Goal: Task Accomplishment & Management: Manage account settings

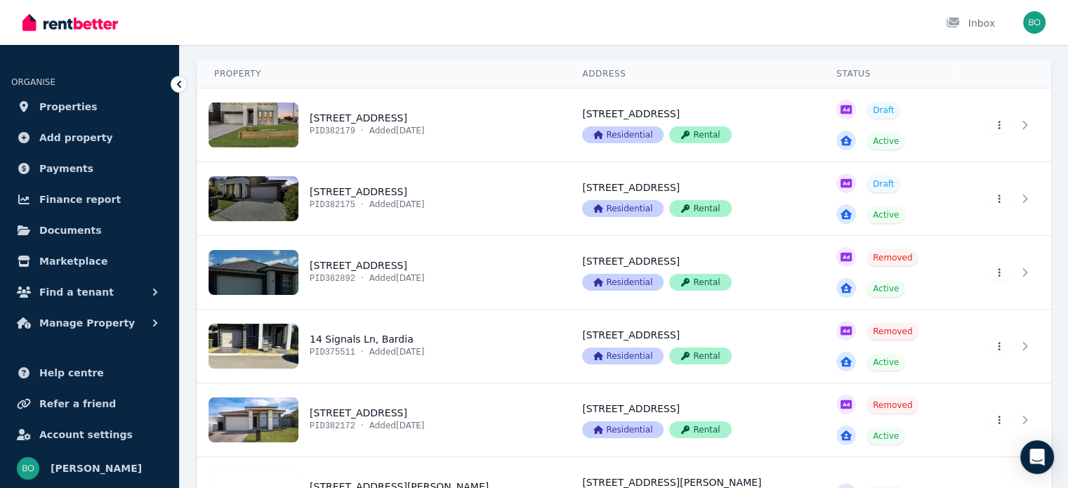
scroll to position [70, 0]
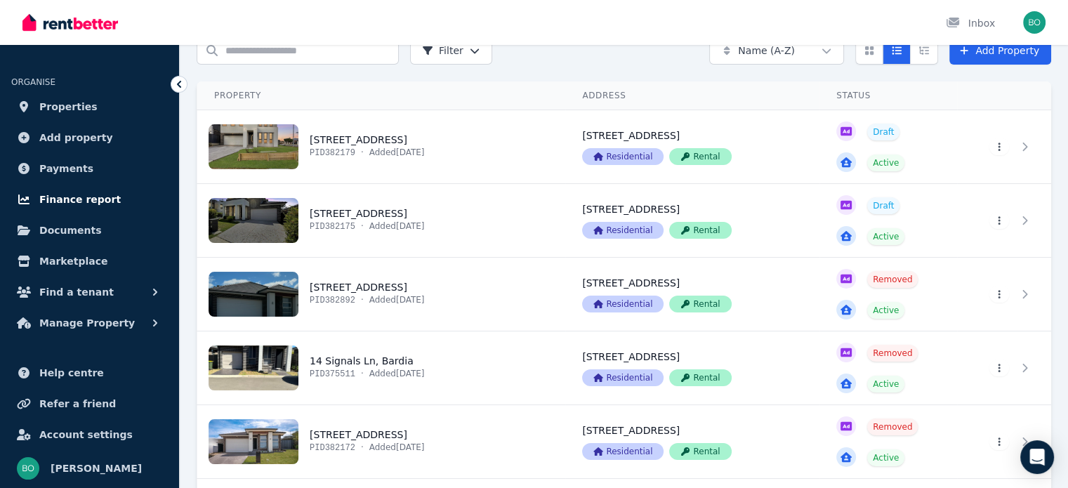
click at [80, 193] on span "Finance report" at bounding box center [79, 199] width 81 height 17
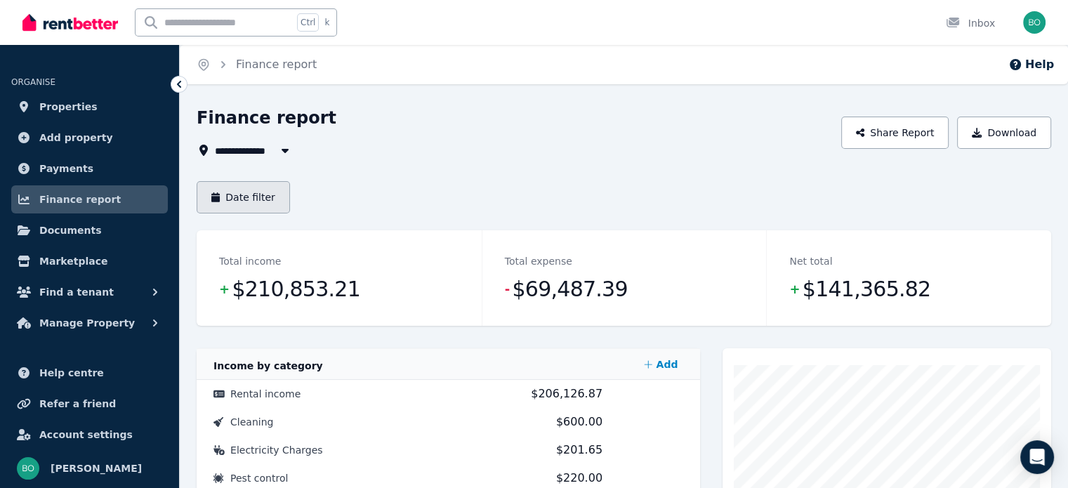
click at [261, 192] on button "Date filter" at bounding box center [243, 197] width 93 height 32
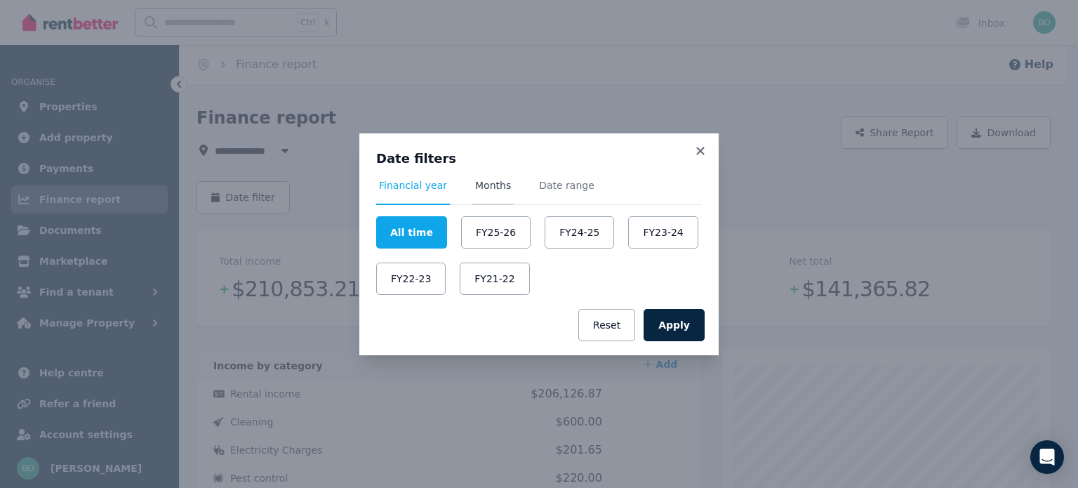
click at [492, 185] on span "Months" at bounding box center [493, 185] width 36 height 14
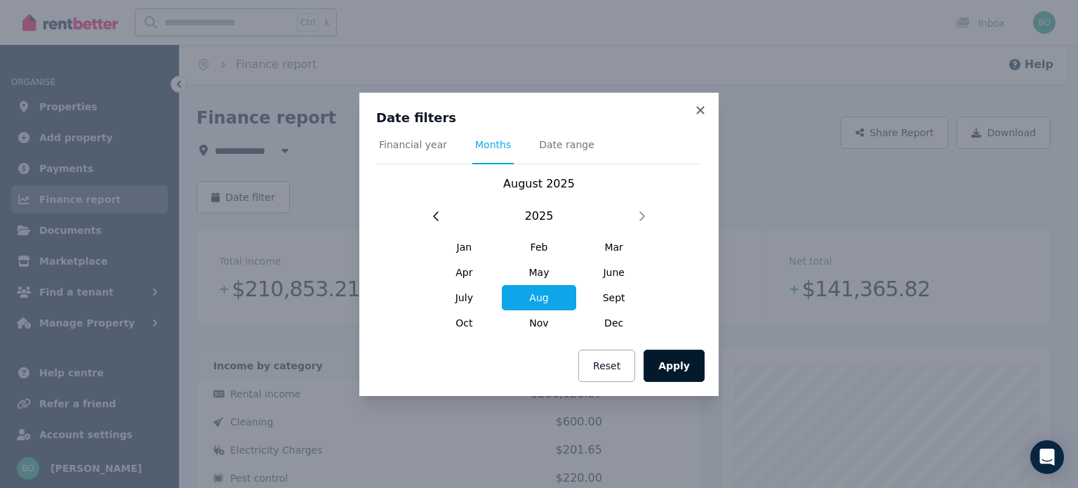
click at [682, 371] on button "Apply" at bounding box center [674, 366] width 61 height 32
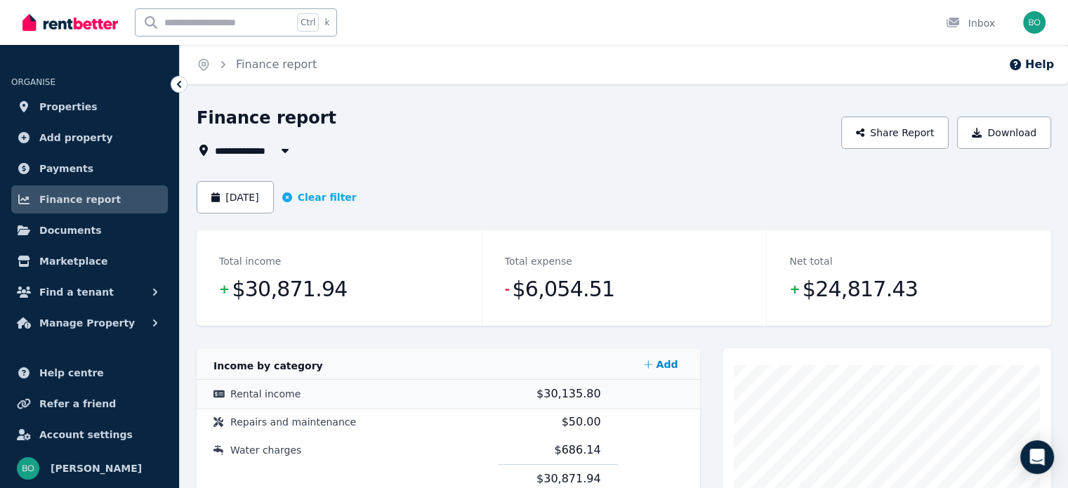
click at [557, 396] on span "$30,135.80" at bounding box center [568, 393] width 65 height 13
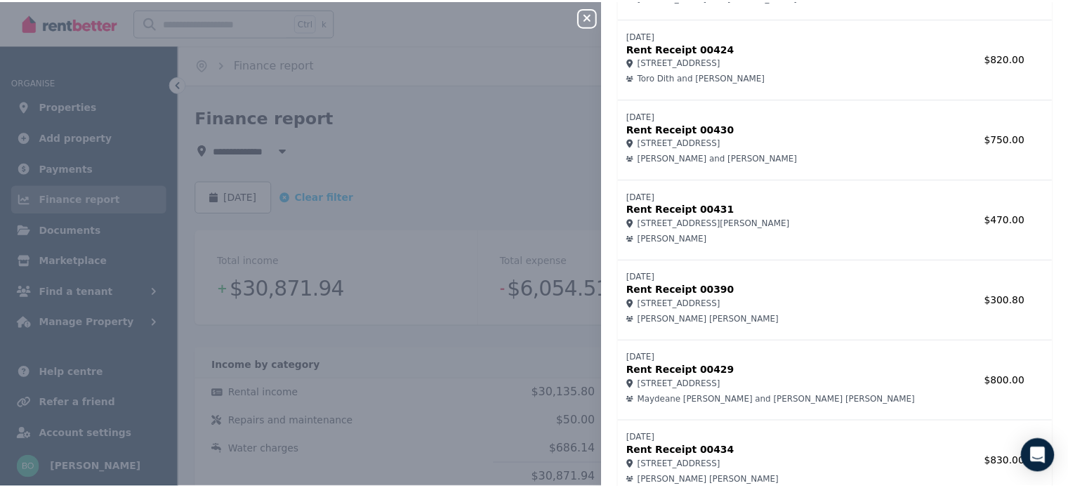
scroll to position [3046, 0]
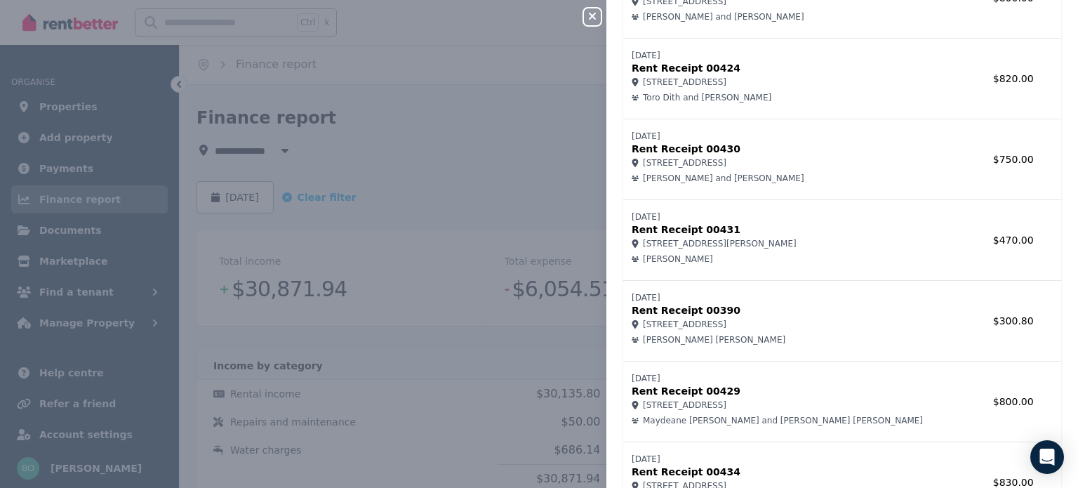
click at [591, 13] on icon "button" at bounding box center [592, 16] width 17 height 11
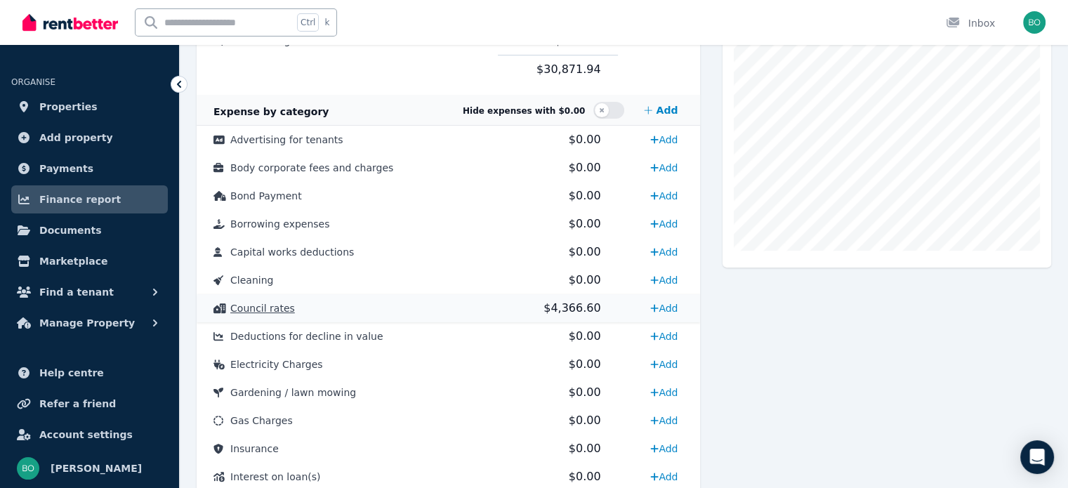
scroll to position [235, 0]
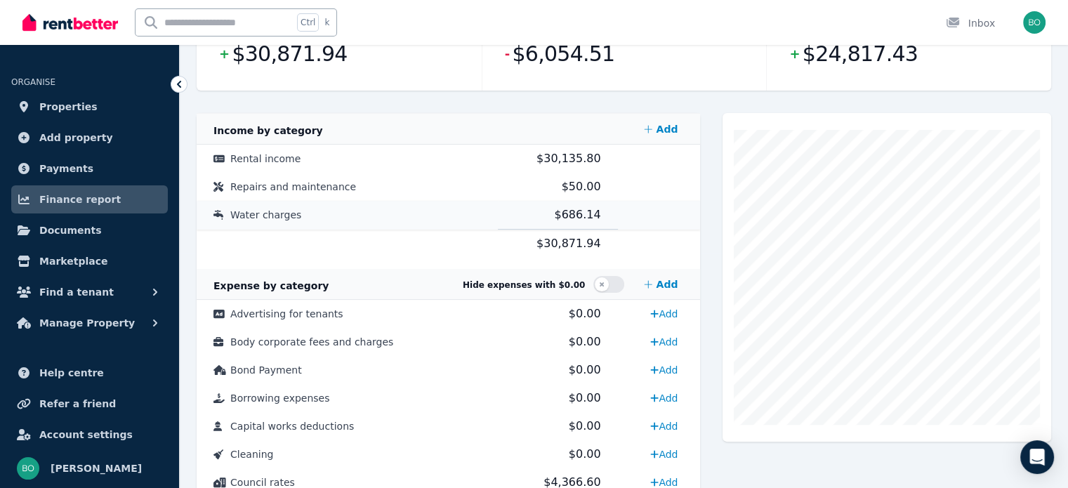
click at [571, 210] on span "$686.14" at bounding box center [577, 214] width 46 height 13
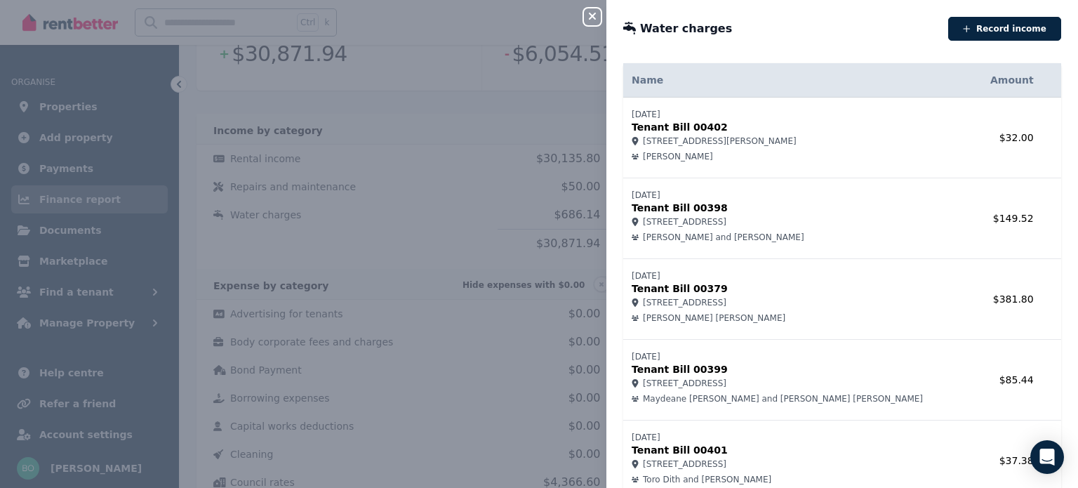
click at [597, 13] on icon "button" at bounding box center [592, 16] width 17 height 11
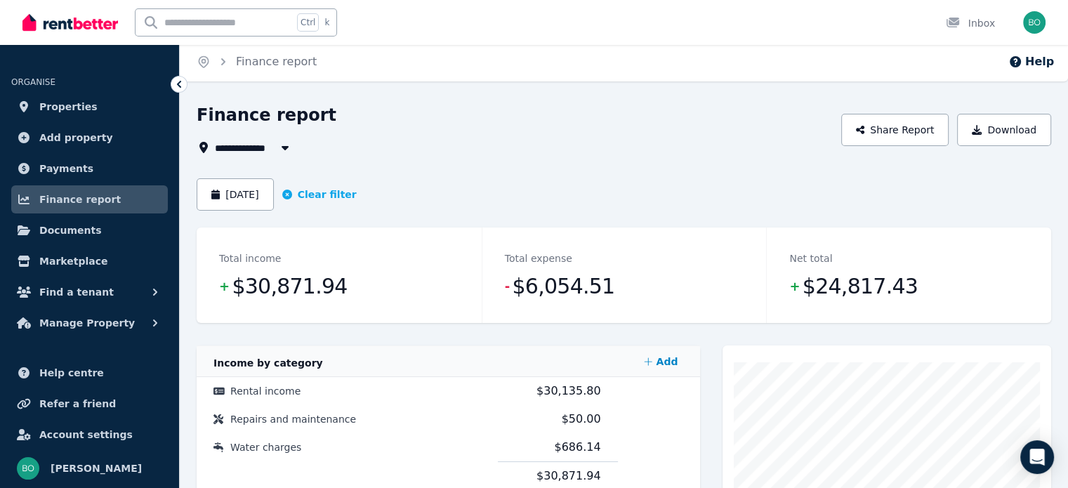
scroll to position [0, 0]
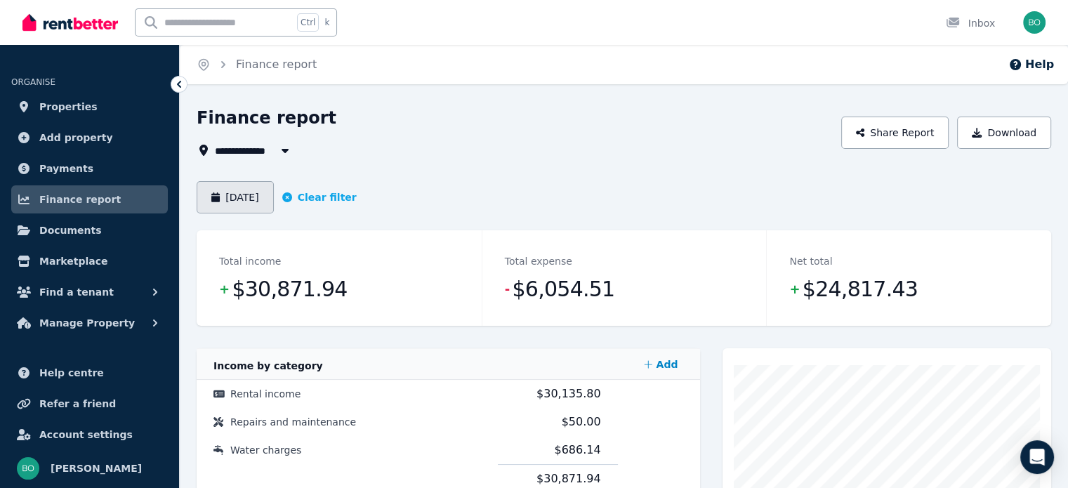
click at [265, 200] on button "[DATE]" at bounding box center [235, 197] width 77 height 32
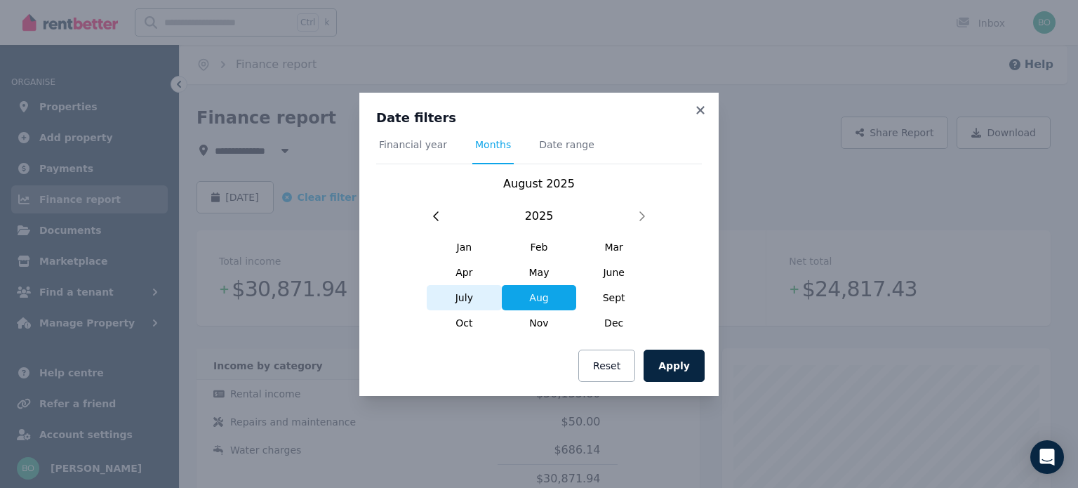
click at [463, 295] on span "July" at bounding box center [464, 297] width 75 height 25
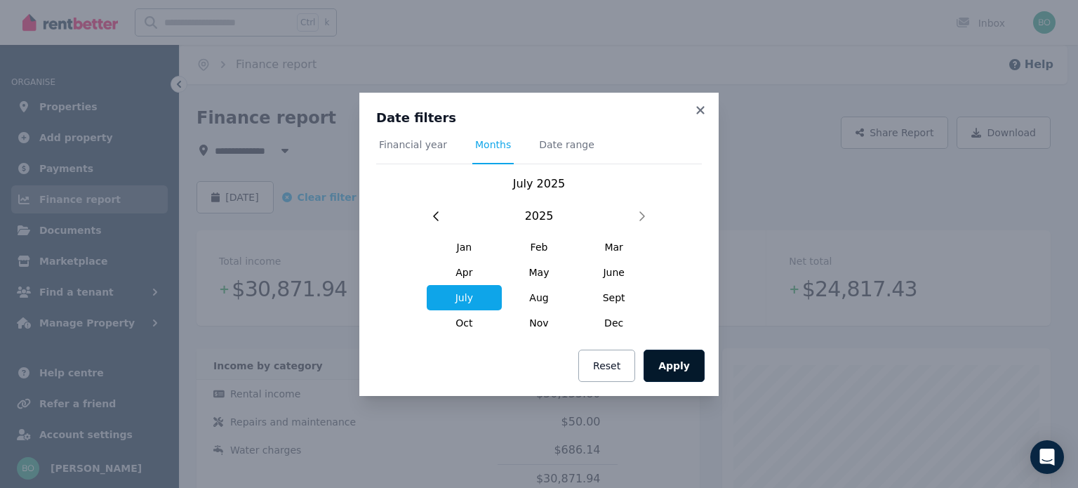
click at [674, 361] on button "Apply" at bounding box center [674, 366] width 61 height 32
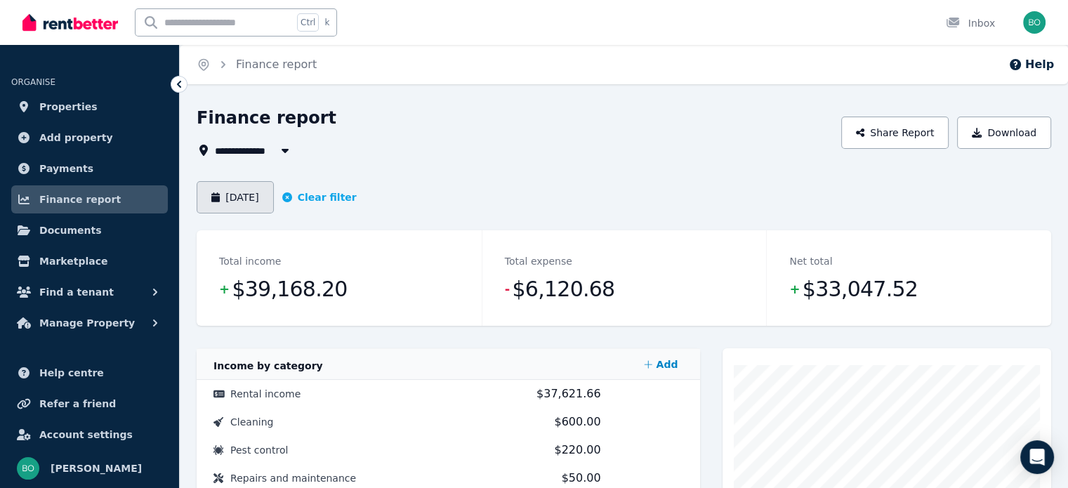
click at [258, 197] on button "[DATE]" at bounding box center [235, 197] width 77 height 32
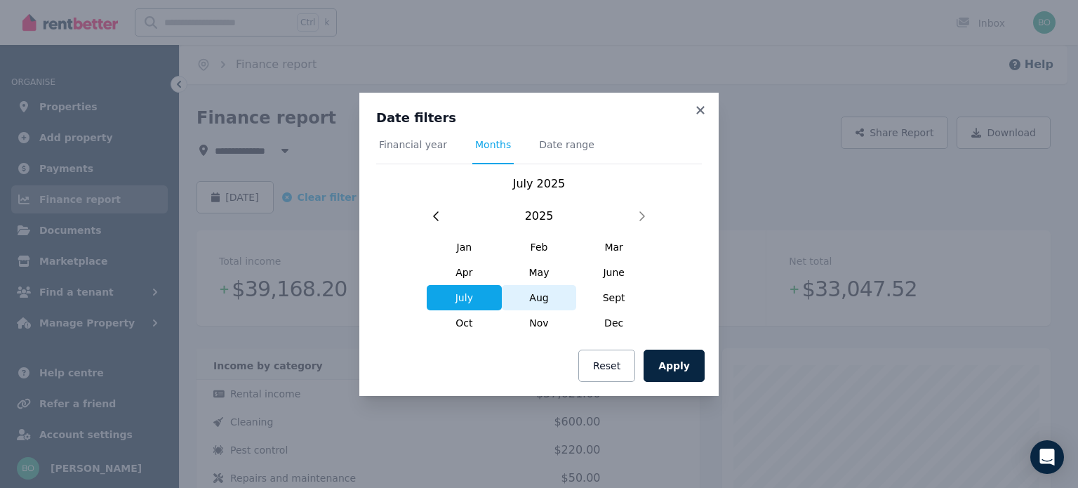
click at [547, 298] on span "Aug" at bounding box center [539, 297] width 75 height 25
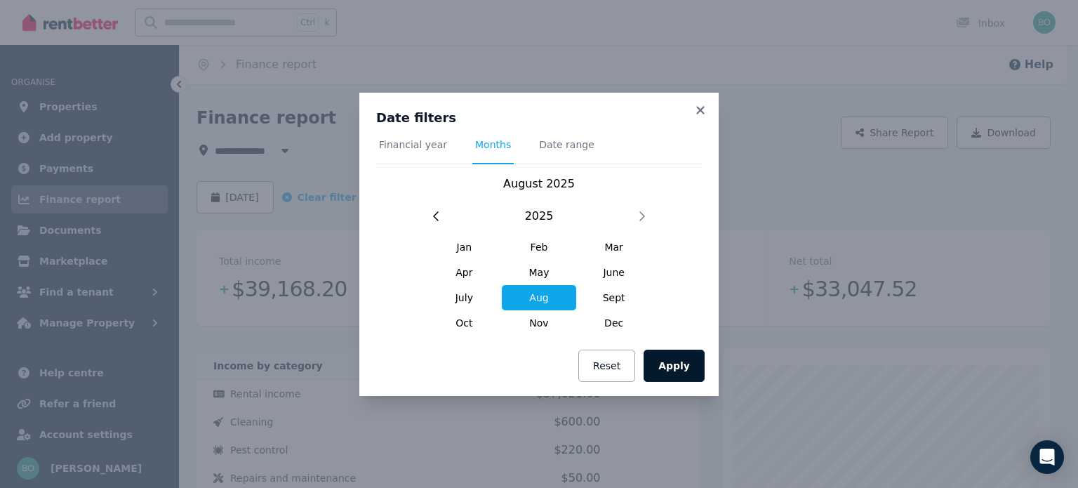
click at [682, 369] on button "Apply" at bounding box center [674, 366] width 61 height 32
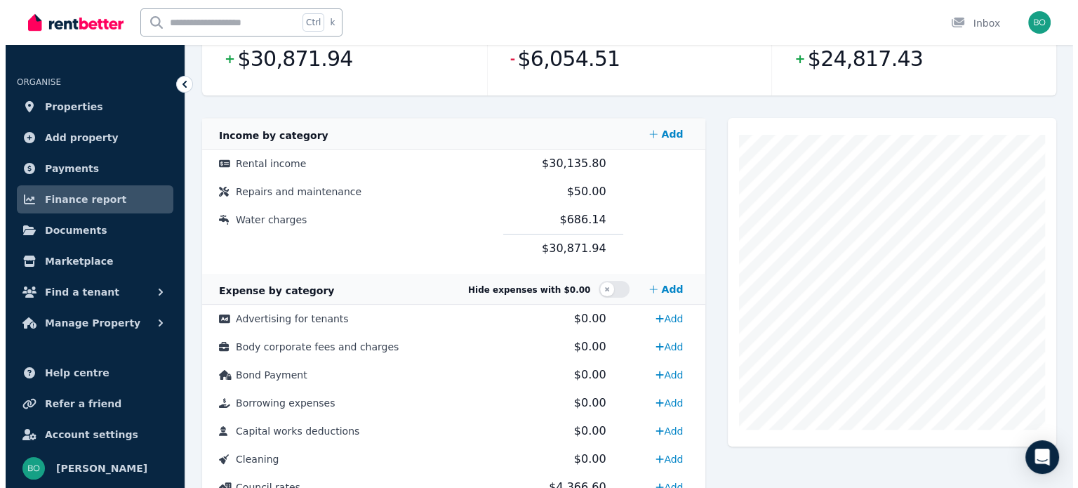
scroll to position [211, 0]
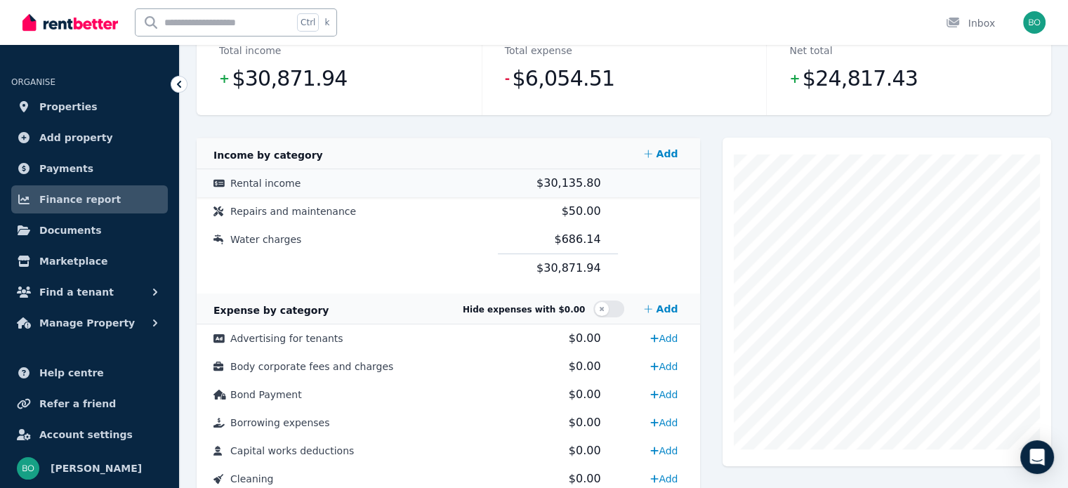
click at [559, 178] on span "$30,135.80" at bounding box center [568, 182] width 65 height 13
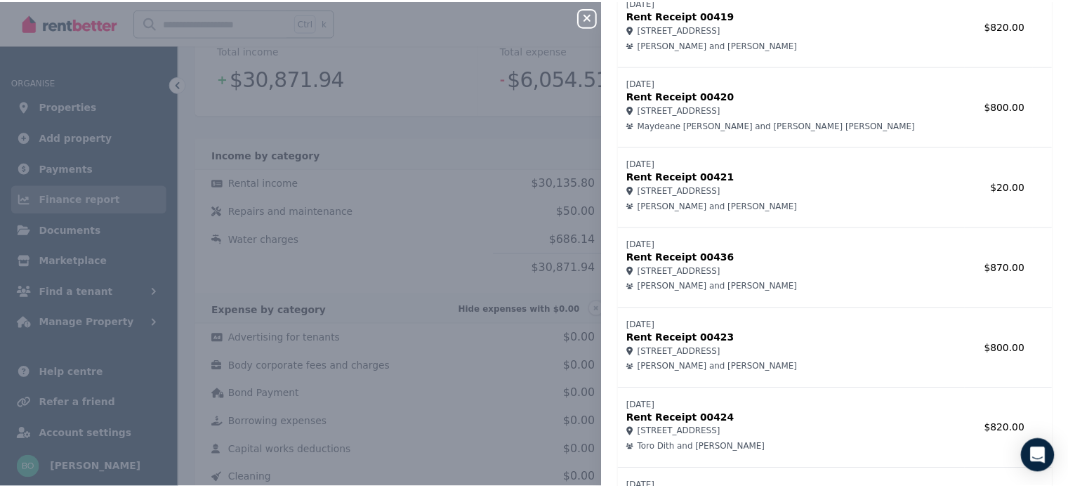
scroll to position [2625, 0]
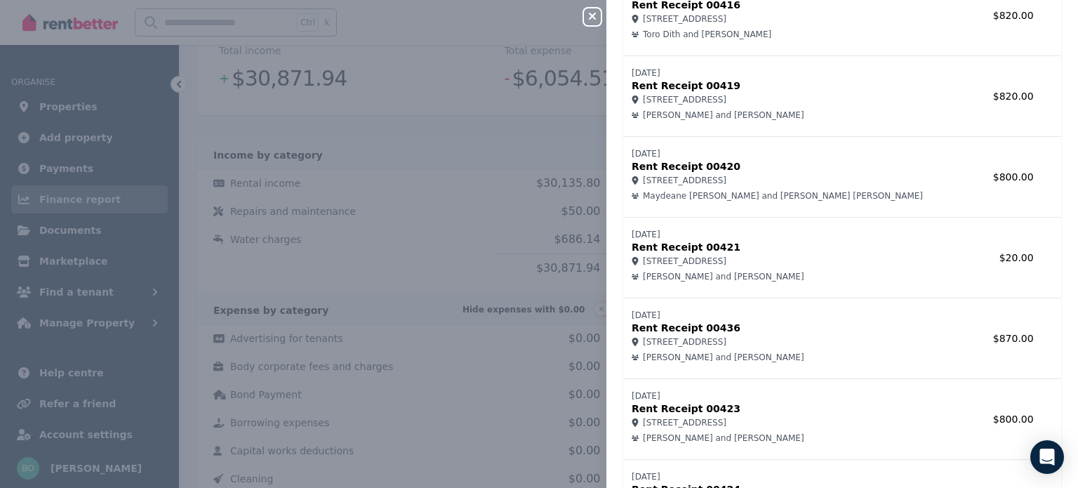
click at [597, 14] on icon "button" at bounding box center [592, 16] width 17 height 11
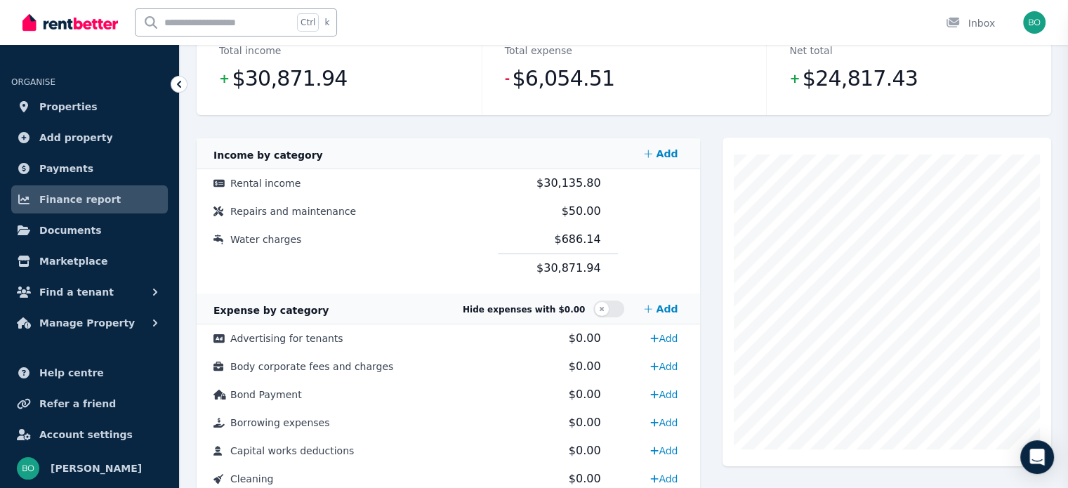
scroll to position [0, 0]
click at [106, 321] on span "Manage Property" at bounding box center [86, 323] width 95 height 17
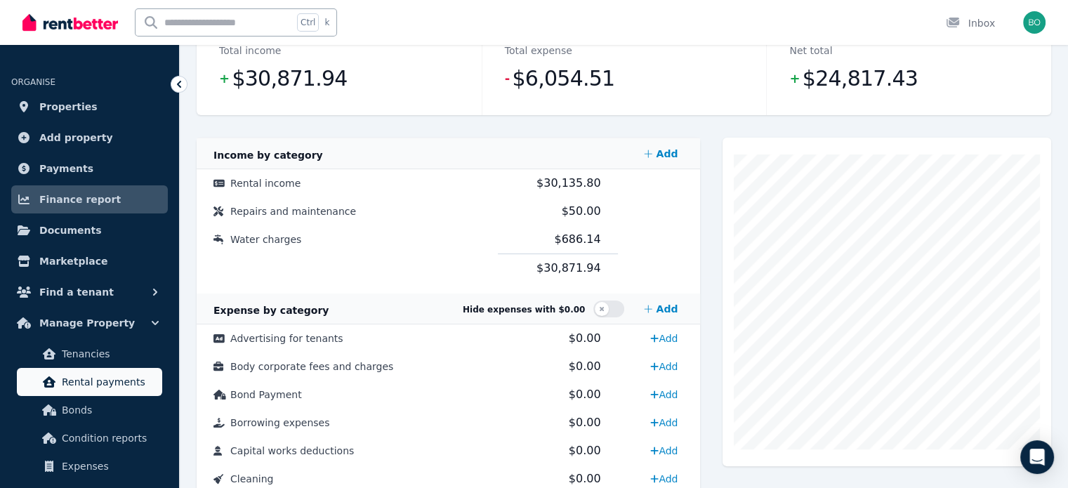
click at [101, 384] on span "Rental payments" at bounding box center [109, 381] width 95 height 17
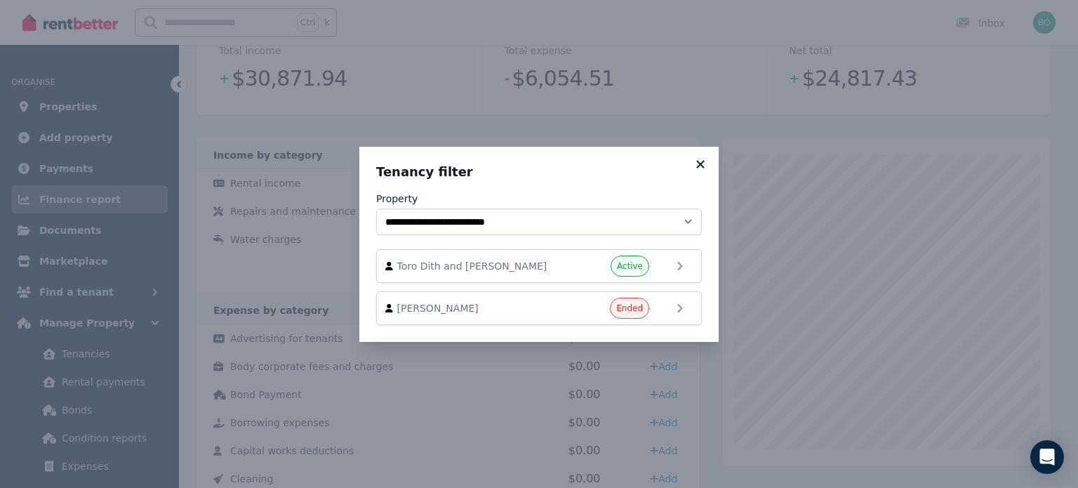
click at [703, 168] on icon at bounding box center [700, 164] width 8 height 8
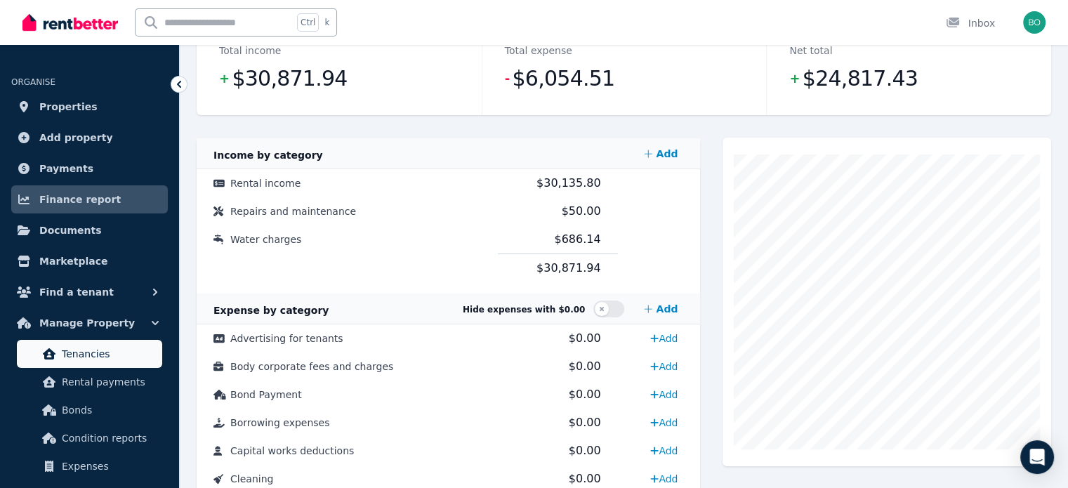
click at [107, 352] on span "Tenancies" at bounding box center [109, 353] width 95 height 17
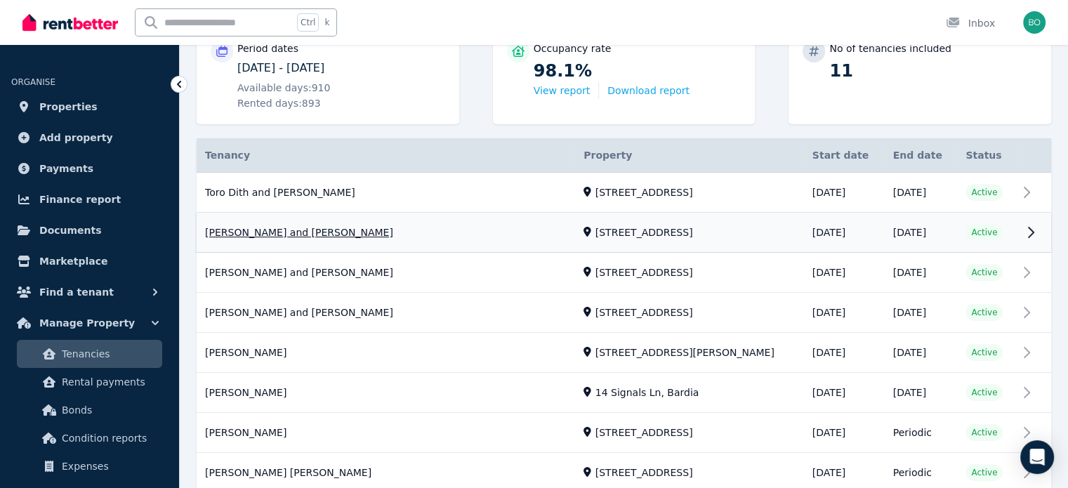
scroll to position [211, 0]
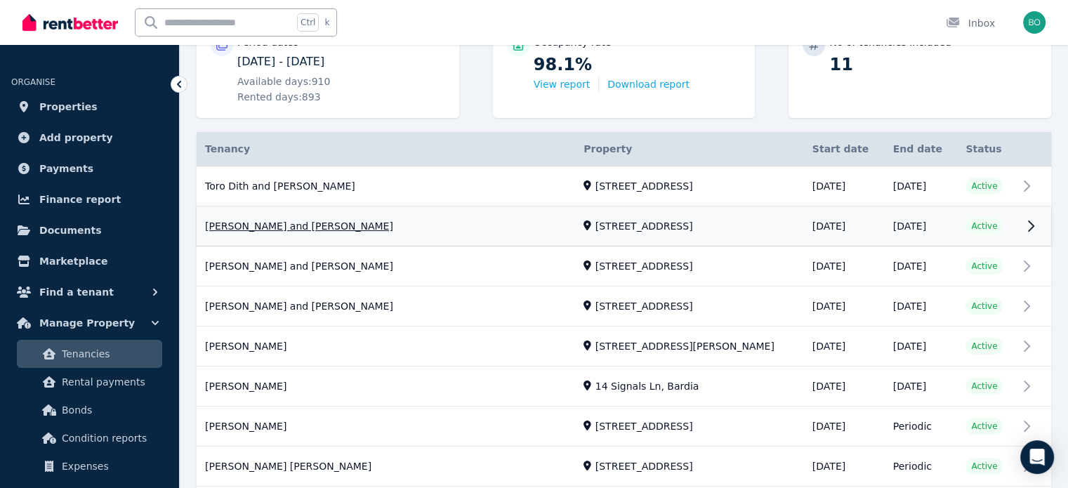
click at [289, 226] on link "View property details" at bounding box center [624, 226] width 854 height 39
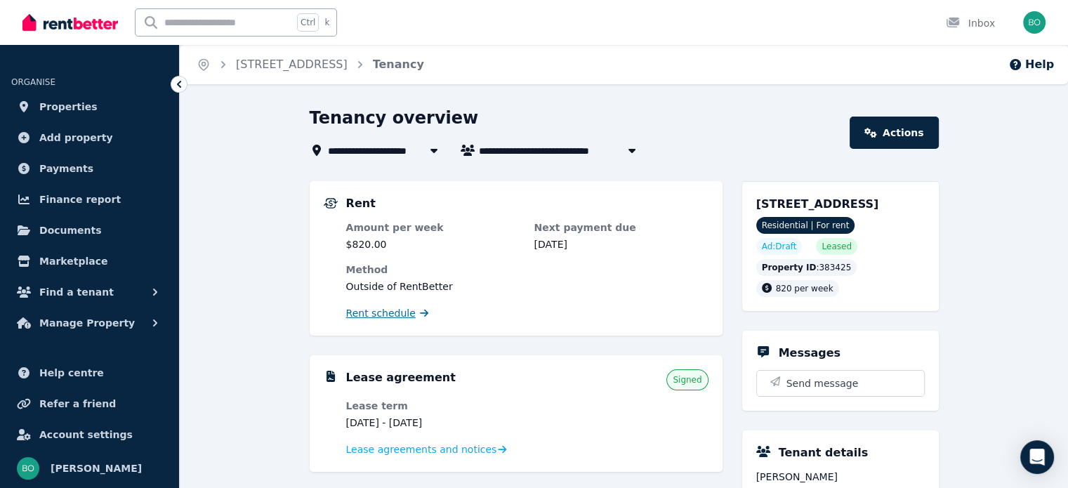
click at [379, 315] on span "Rent schedule" at bounding box center [381, 313] width 70 height 14
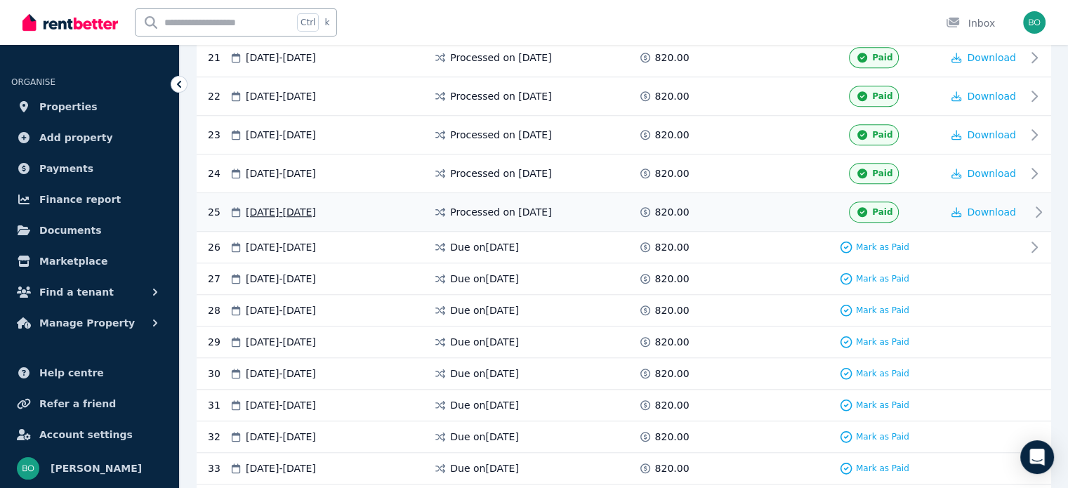
scroll to position [1053, 0]
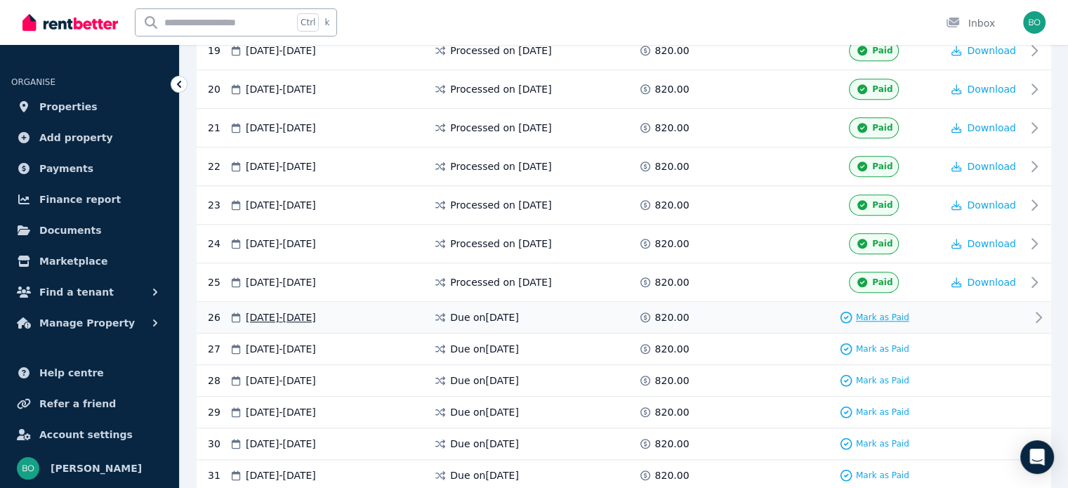
click at [892, 312] on span "Mark as Paid" at bounding box center [882, 317] width 53 height 11
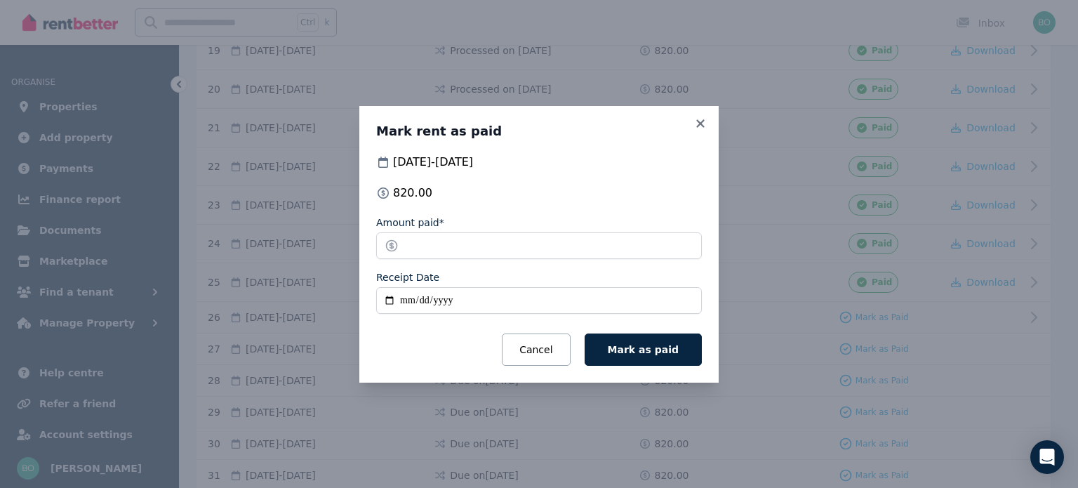
click at [385, 304] on input "Receipt Date" at bounding box center [539, 300] width 326 height 27
type input "**********"
click at [663, 348] on span "Mark as paid" at bounding box center [643, 349] width 71 height 11
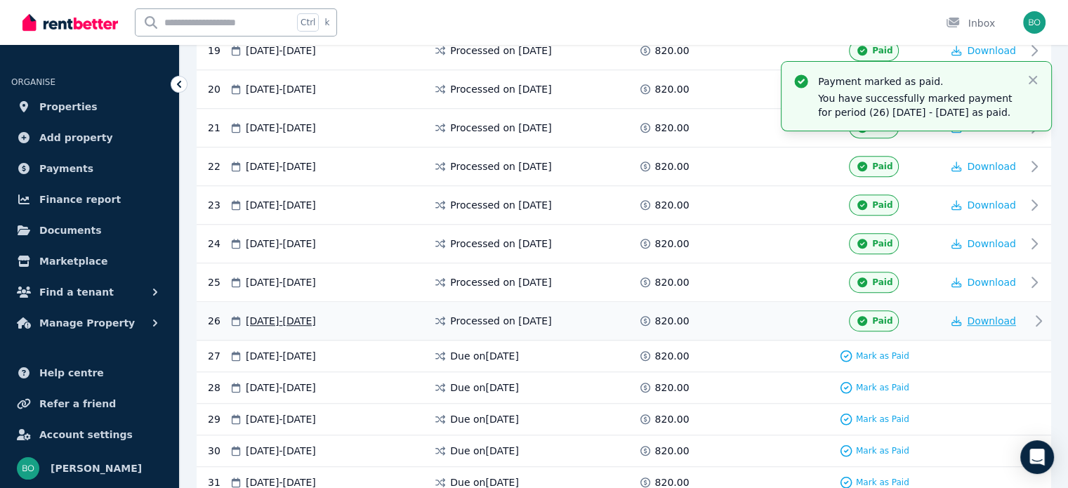
click at [1003, 315] on span "Download" at bounding box center [991, 320] width 49 height 11
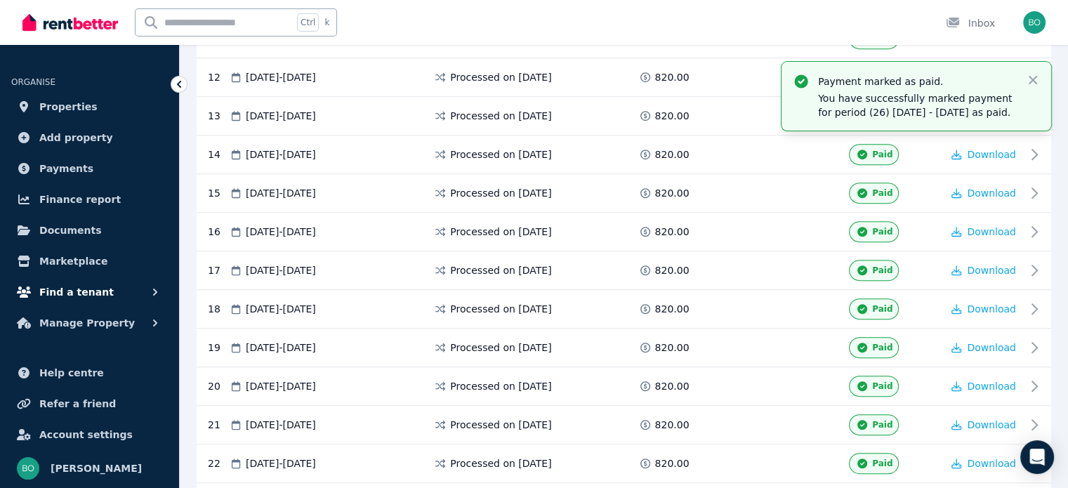
scroll to position [702, 0]
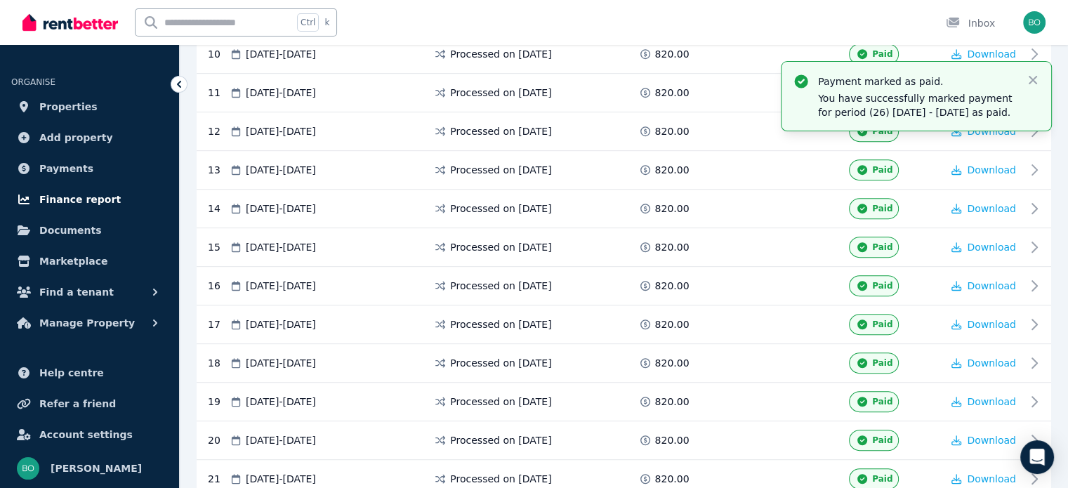
click at [85, 197] on span "Finance report" at bounding box center [79, 199] width 81 height 17
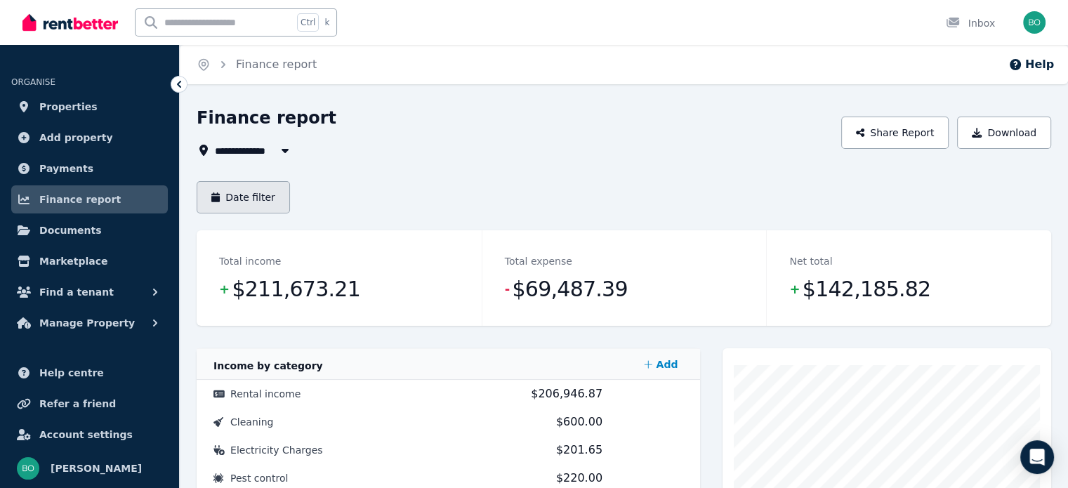
click at [253, 206] on button "Date filter" at bounding box center [243, 197] width 93 height 32
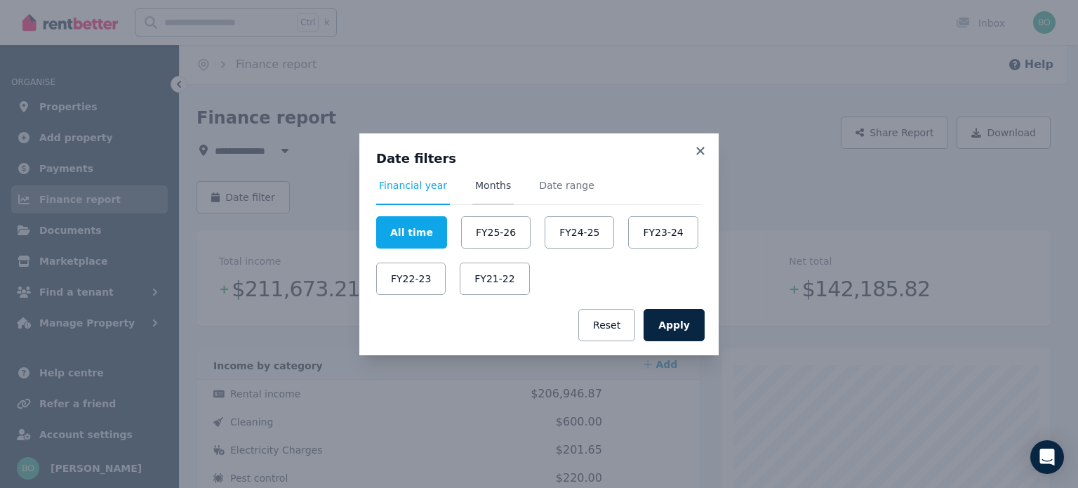
click at [487, 186] on span "Months" at bounding box center [493, 185] width 36 height 14
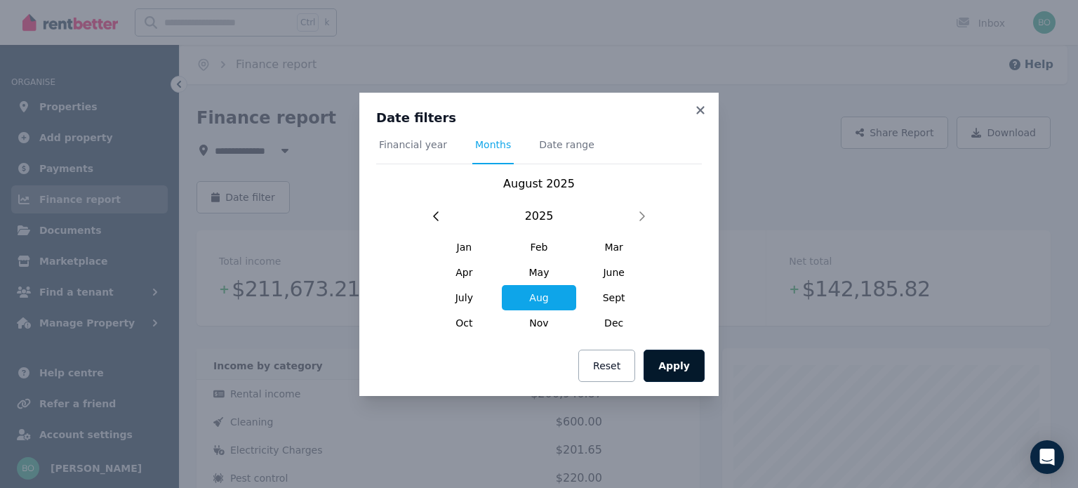
click at [680, 366] on button "Apply" at bounding box center [674, 366] width 61 height 32
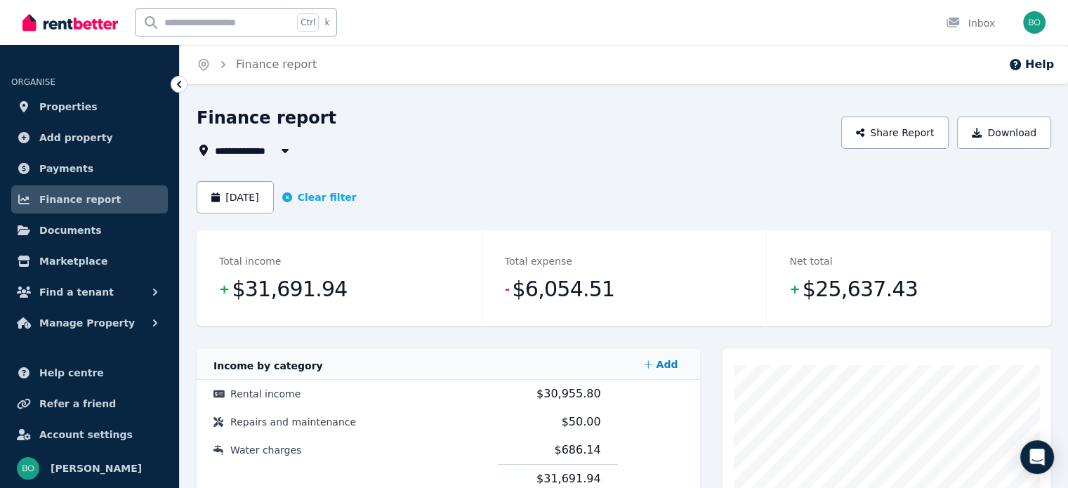
click at [74, 200] on span "Finance report" at bounding box center [79, 199] width 81 height 17
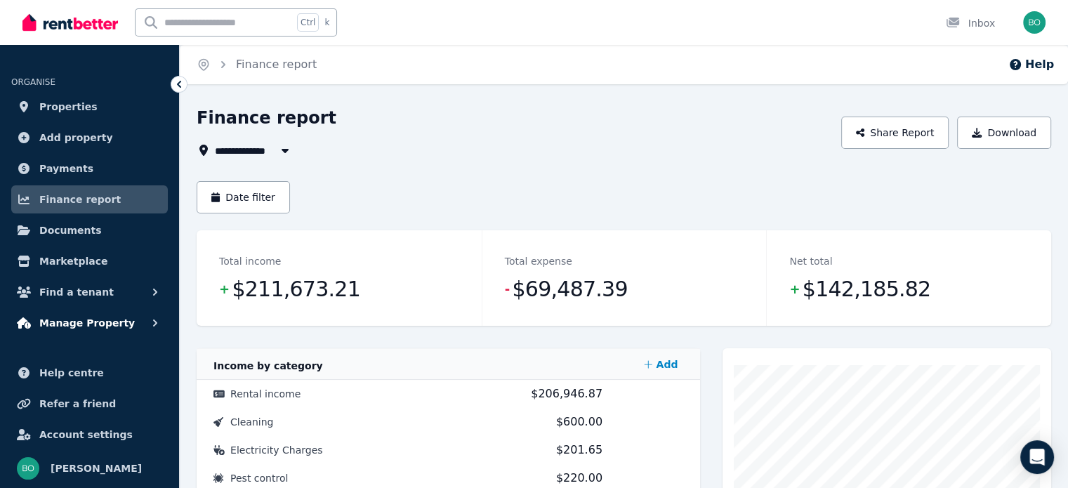
click at [98, 319] on span "Manage Property" at bounding box center [86, 323] width 95 height 17
